Goal: Task Accomplishment & Management: Complete application form

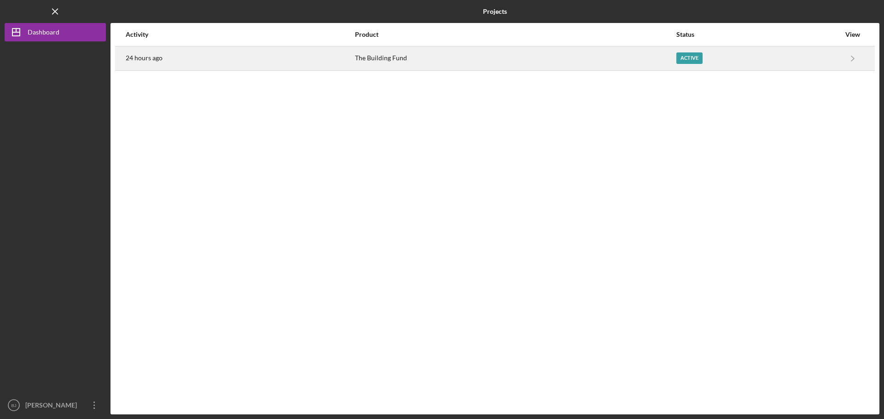
click at [680, 55] on div "Active" at bounding box center [689, 58] width 26 height 12
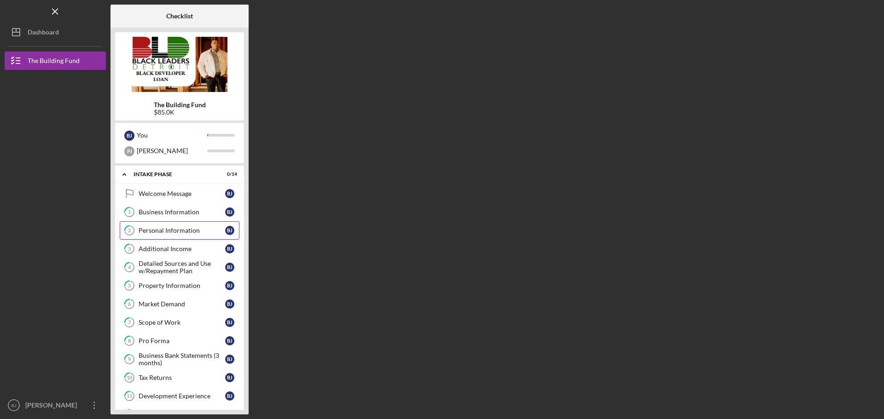
click at [144, 233] on div "Personal Information" at bounding box center [182, 230] width 87 height 7
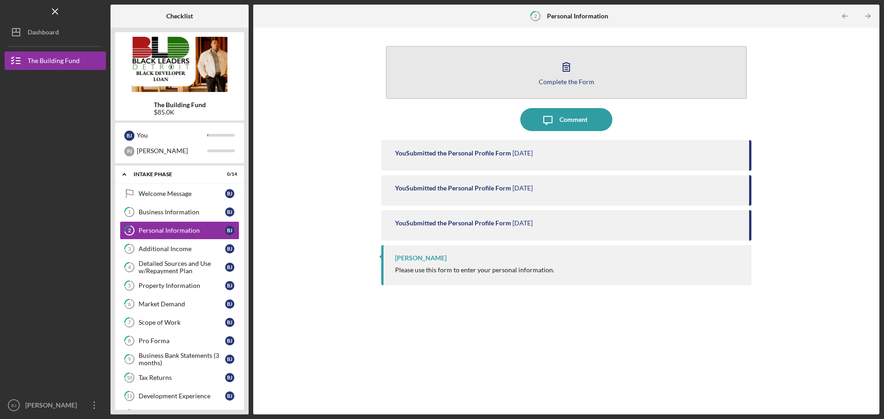
click at [561, 73] on icon "button" at bounding box center [566, 66] width 23 height 23
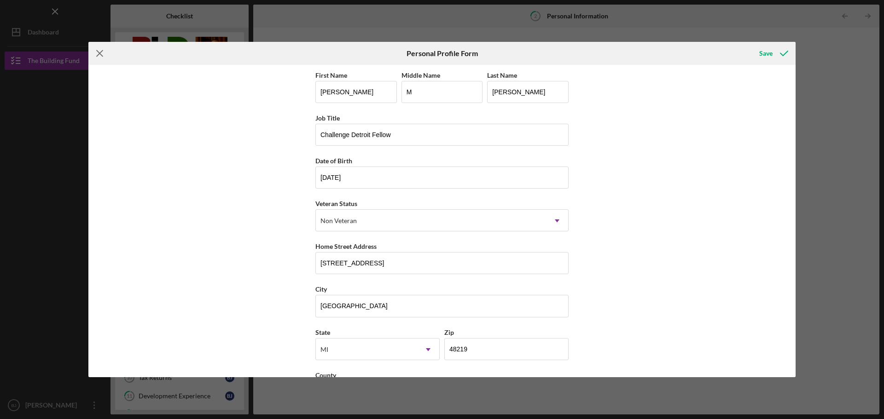
click at [101, 54] on icon "Icon/Menu Close" at bounding box center [99, 53] width 23 height 23
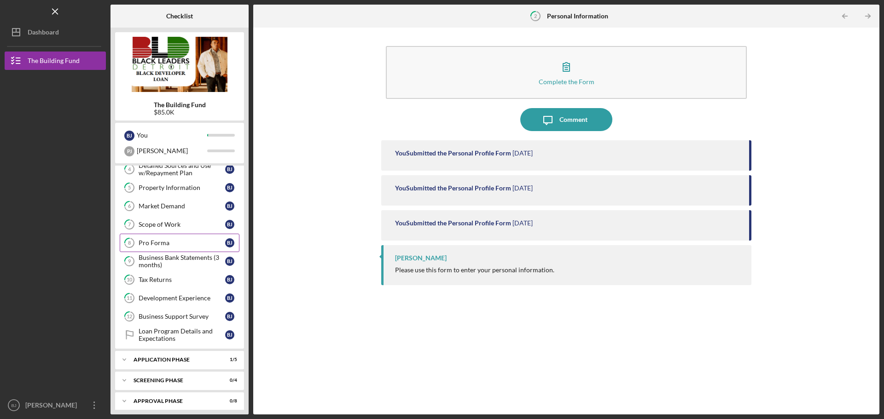
scroll to position [104, 0]
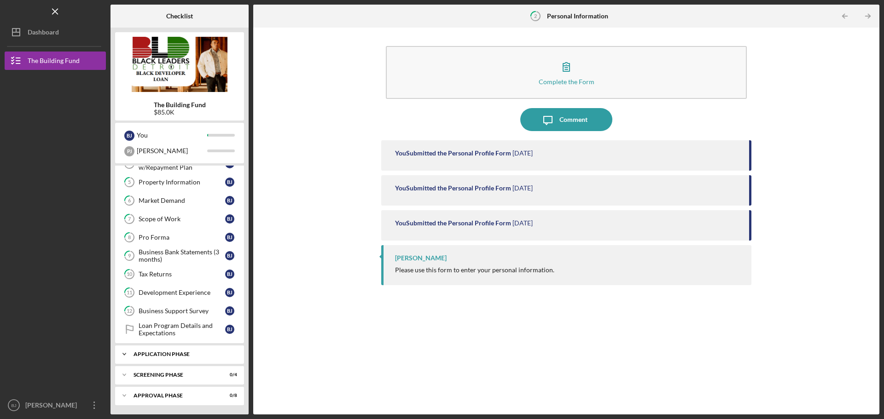
click at [155, 356] on div "Application Phase" at bounding box center [183, 355] width 99 height 6
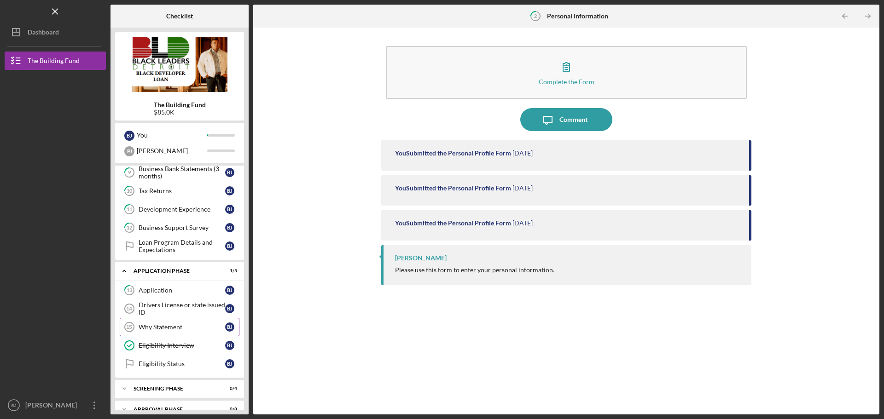
scroll to position [201, 0]
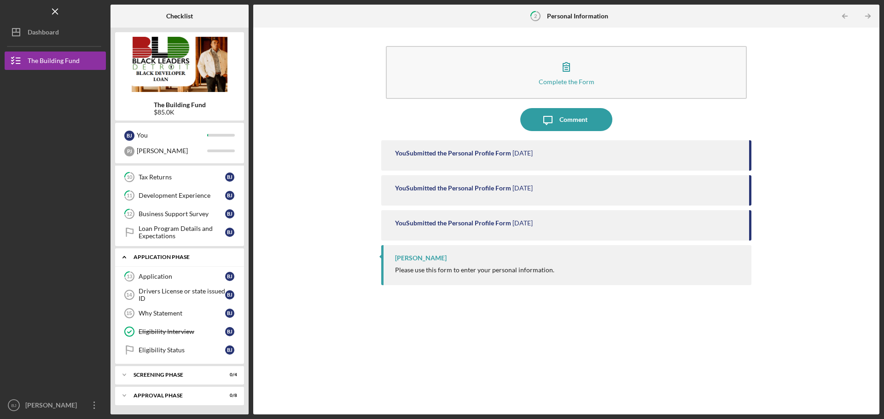
click at [145, 258] on div "Application Phase" at bounding box center [183, 258] width 99 height 6
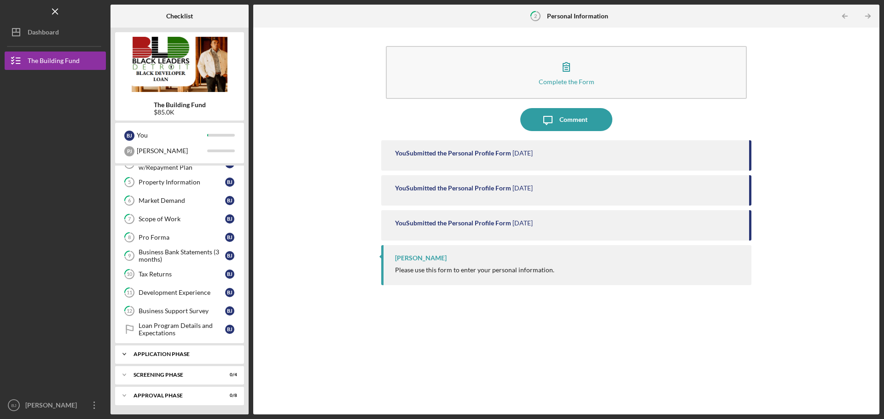
scroll to position [104, 0]
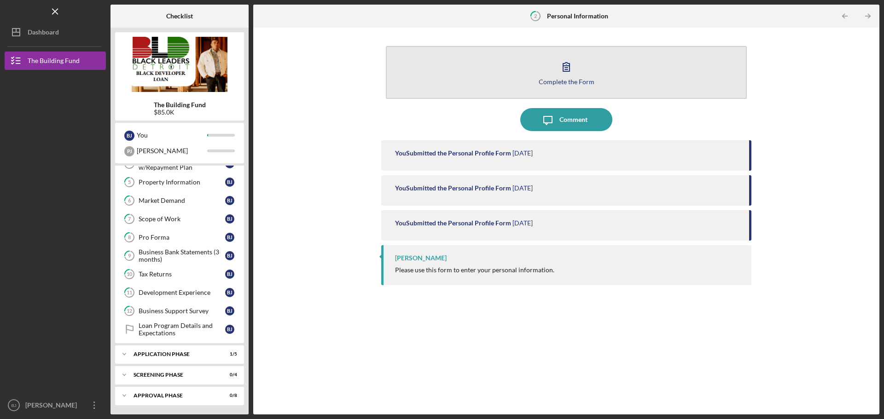
click at [565, 77] on button "Complete the Form Form" at bounding box center [566, 72] width 361 height 53
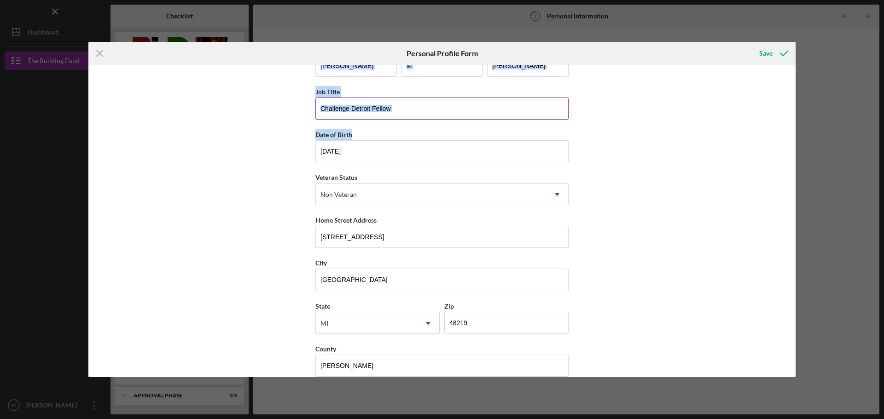
scroll to position [40, 0]
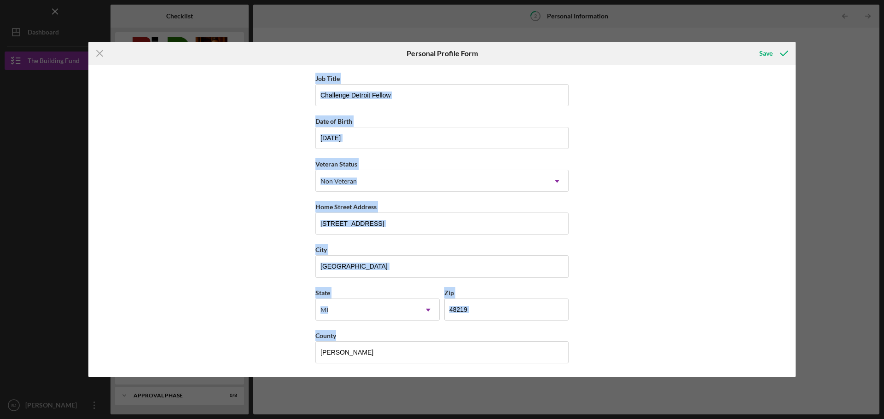
drag, startPoint x: 304, startPoint y: 74, endPoint x: 598, endPoint y: 342, distance: 397.6
click at [598, 342] on div "First Name [PERSON_NAME] Middle Name M Last Name [PERSON_NAME] Job Title Challe…" at bounding box center [441, 221] width 707 height 313
copy div "First Name Middle Name Last Name Job Title Date of Birth Veteran Status Non Vet…"
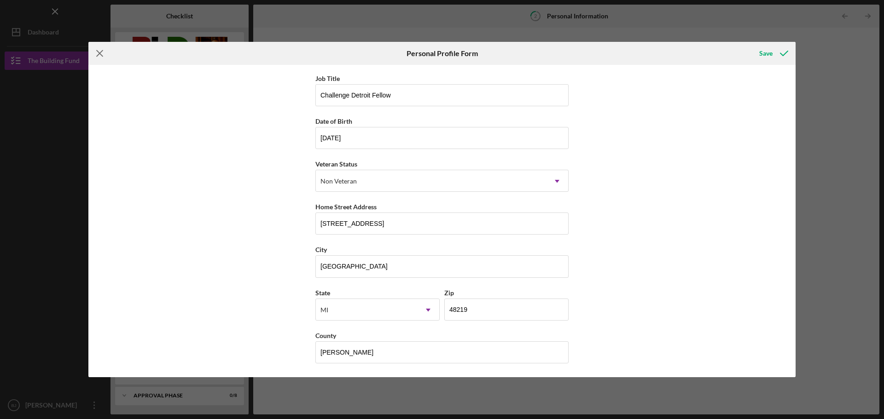
click at [100, 52] on line at bounding box center [100, 54] width 6 height 6
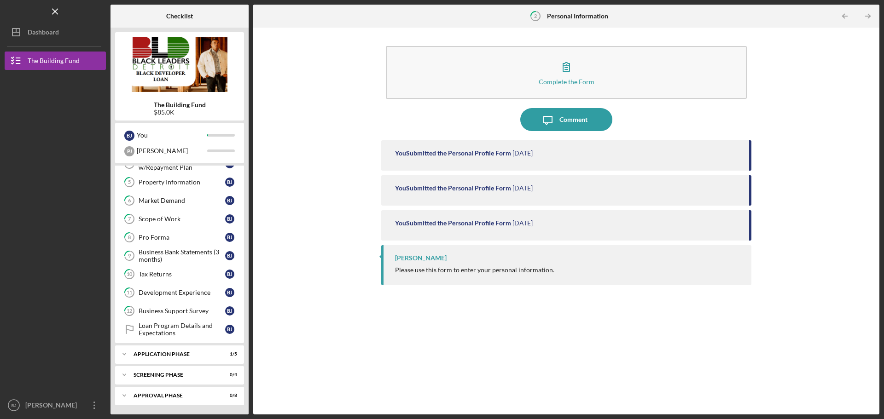
click at [76, 175] on div at bounding box center [55, 151] width 101 height 163
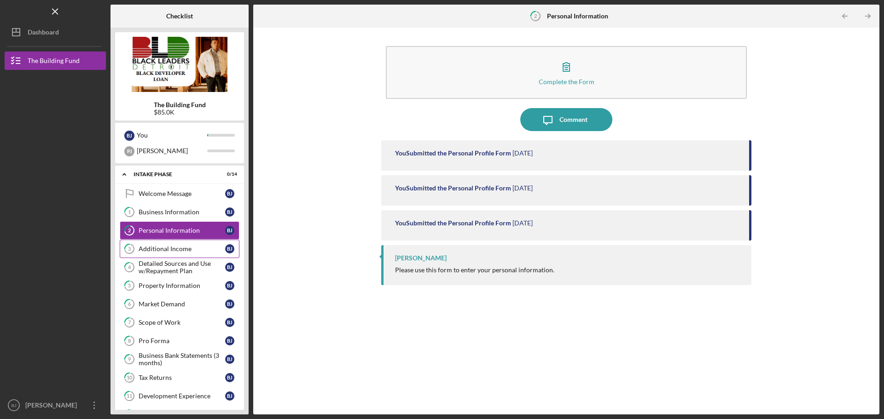
click at [167, 255] on link "3 Additional Income [PERSON_NAME]" at bounding box center [180, 249] width 120 height 18
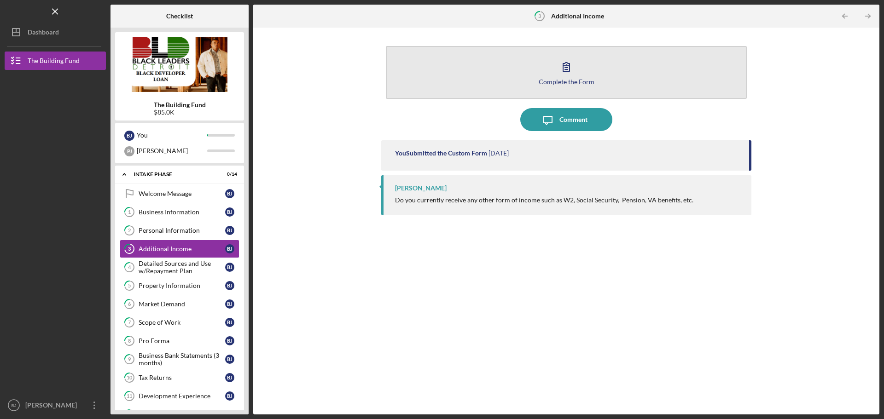
click at [569, 67] on icon "button" at bounding box center [566, 66] width 23 height 23
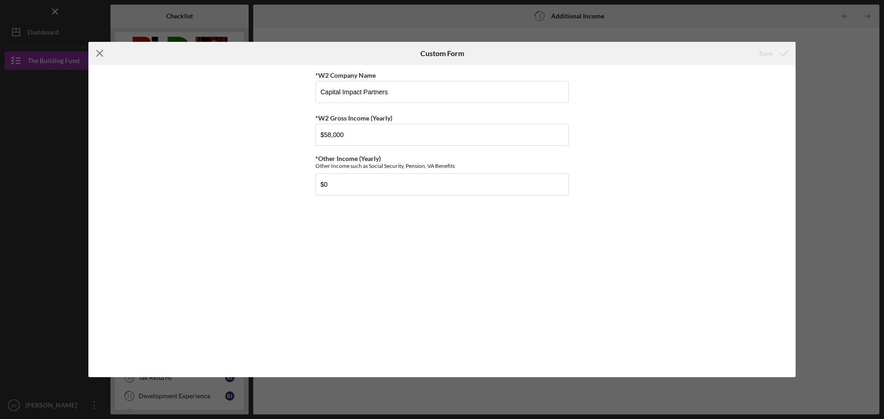
click at [100, 54] on line at bounding box center [100, 54] width 6 height 6
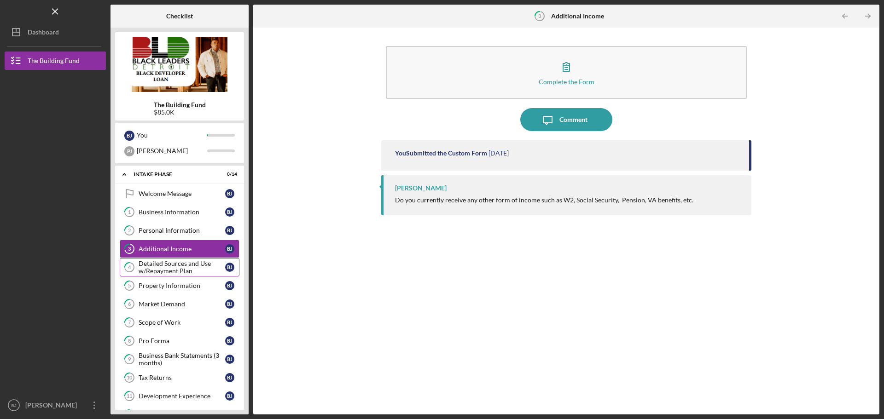
click at [194, 265] on div "Detailed Sources and Use w/Repayment Plan" at bounding box center [182, 267] width 87 height 15
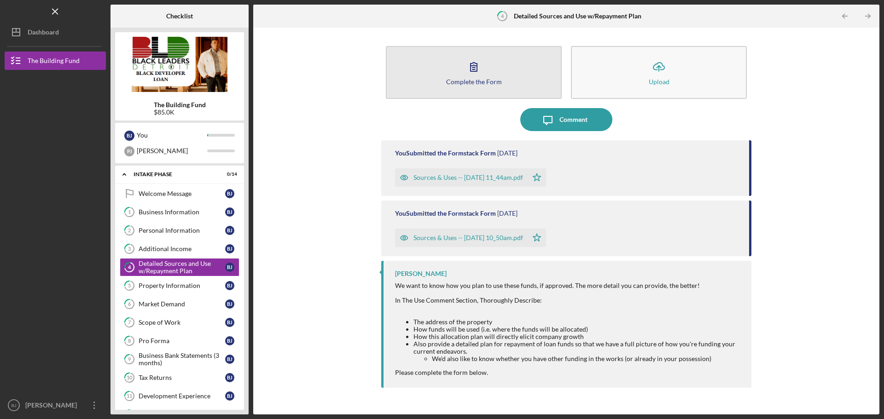
click at [467, 73] on icon "button" at bounding box center [473, 66] width 23 height 23
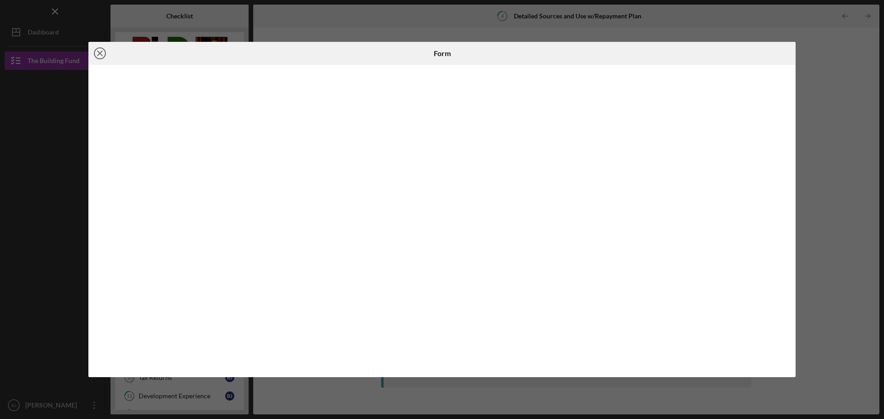
click at [99, 56] on icon "Icon/Close" at bounding box center [99, 53] width 23 height 23
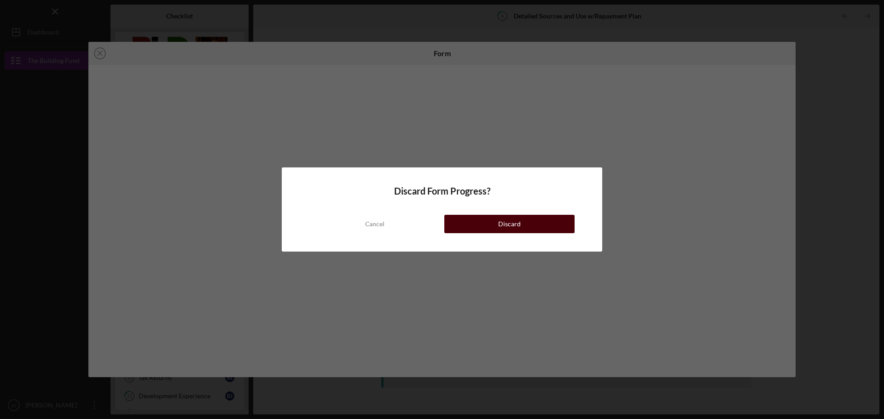
click at [519, 226] on div "Discard" at bounding box center [509, 224] width 23 height 18
